Goal: Entertainment & Leisure: Browse casually

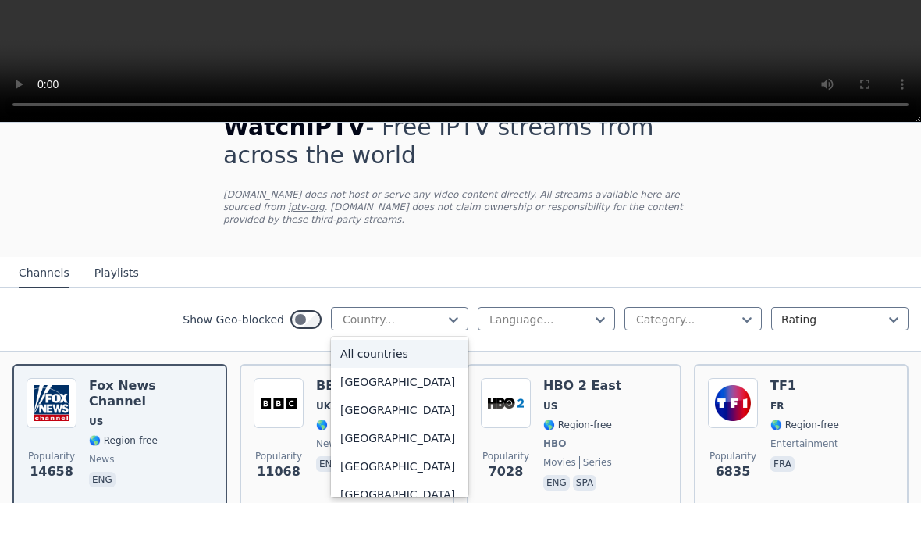
click at [646, 311] on nav "Channels Playlists" at bounding box center [460, 326] width 921 height 31
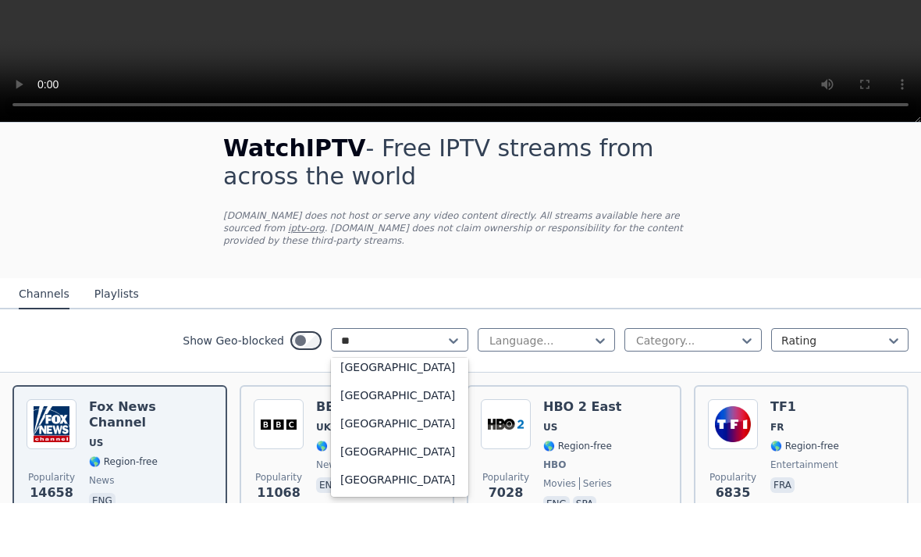
scroll to position [36, 0]
click at [412, 519] on div "[GEOGRAPHIC_DATA]" at bounding box center [399, 533] width 137 height 28
type input "**"
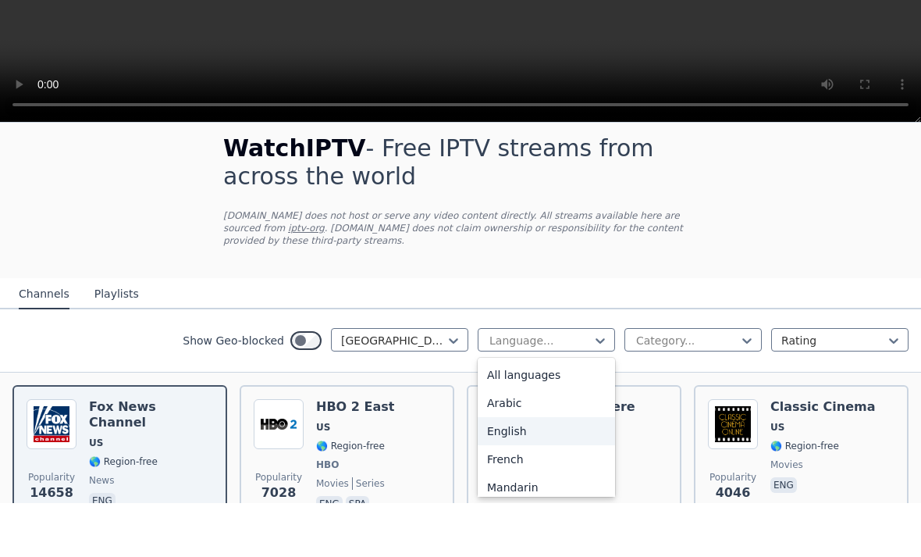
click at [545, 471] on div "English" at bounding box center [546, 485] width 137 height 28
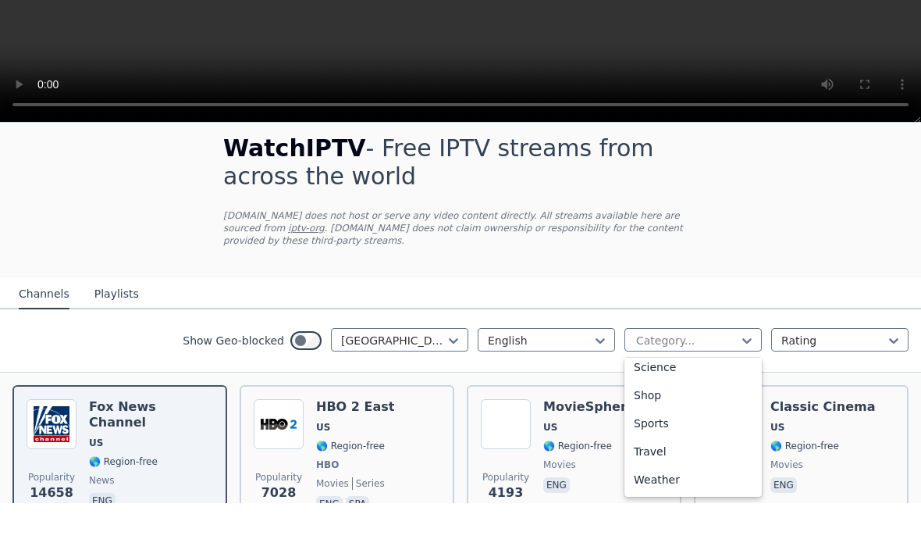
scroll to position [626, 0]
click at [667, 463] on div "Sports" at bounding box center [693, 477] width 137 height 28
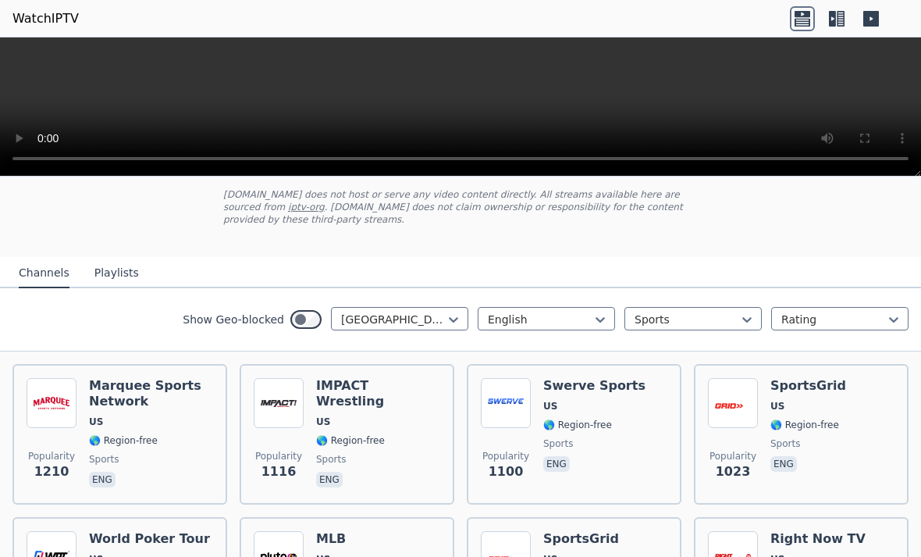
scroll to position [89, 0]
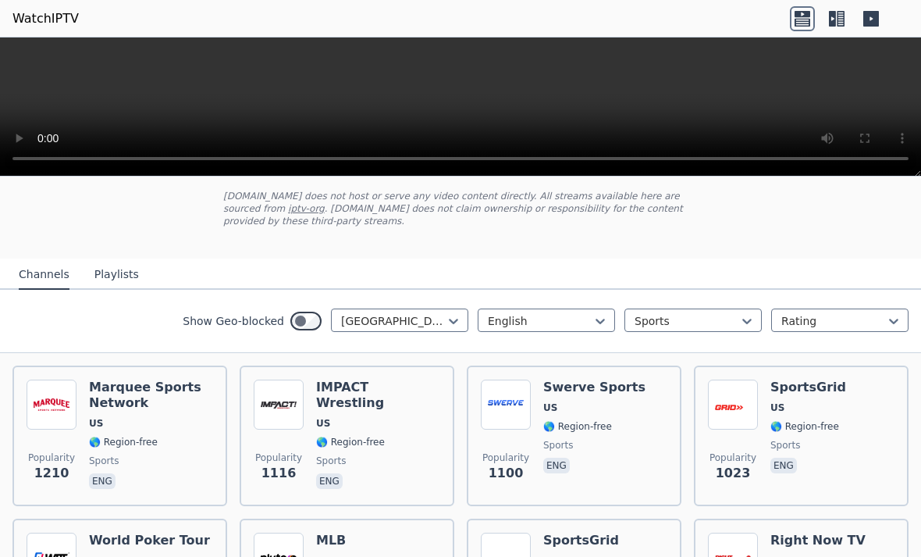
click at [103, 266] on button "Playlists" at bounding box center [116, 275] width 45 height 30
